Goal: Find specific page/section: Find specific page/section

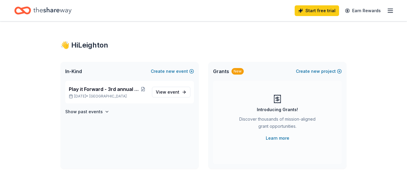
click at [390, 11] on icon "button" at bounding box center [390, 10] width 7 height 7
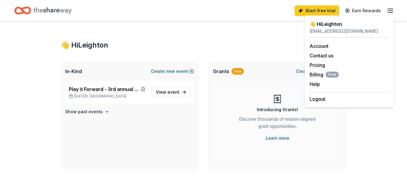
click at [345, 132] on div "Grants New Create new project Introducing Grants! Discover thousands of mission…" at bounding box center [277, 115] width 138 height 107
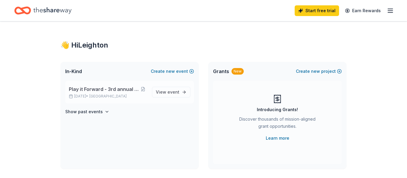
click at [101, 89] on span "Play it Forward - 3rd annual benefit for WCA" at bounding box center [104, 89] width 70 height 7
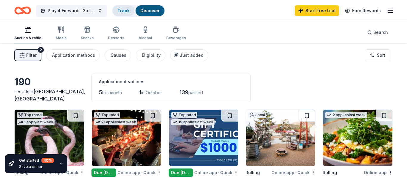
click at [121, 12] on link "Track" at bounding box center [123, 10] width 12 height 5
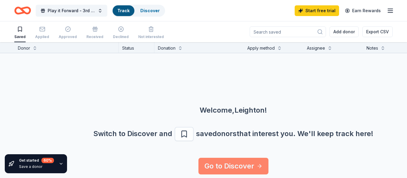
click at [252, 165] on link "Go to Discover" at bounding box center [233, 166] width 70 height 17
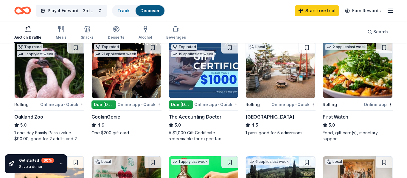
scroll to position [70, 0]
